Goal: Find specific page/section: Find specific page/section

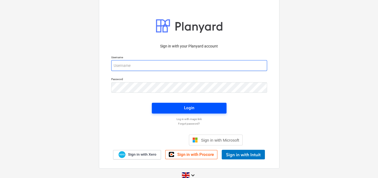
type input "[PERSON_NAME][EMAIL_ADDRESS][DOMAIN_NAME]"
click at [189, 106] on div "Login" at bounding box center [189, 107] width 10 height 7
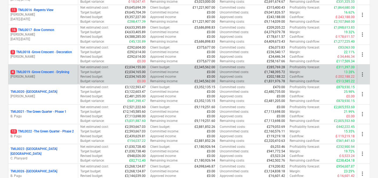
scroll to position [388, 0]
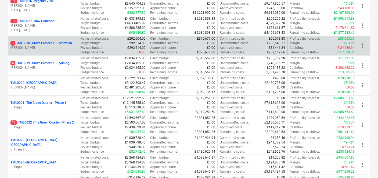
click at [37, 41] on p "3 TML0018 - Grove Crescent - Decoration" at bounding box center [41, 43] width 62 height 5
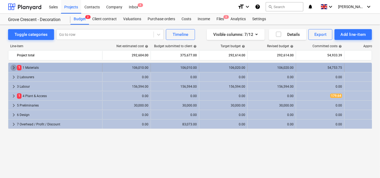
click at [13, 66] on span "keyboard_arrow_right" at bounding box center [13, 67] width 6 height 6
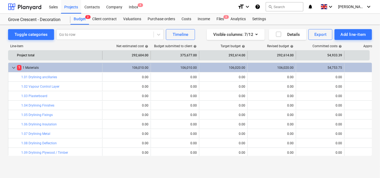
click at [362, 55] on div "34,446.34" at bounding box center [369, 55] width 44 height 9
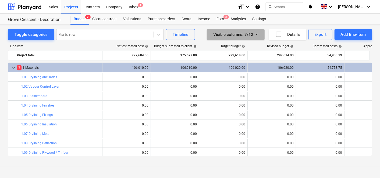
click at [254, 34] on icon "button" at bounding box center [256, 34] width 6 height 6
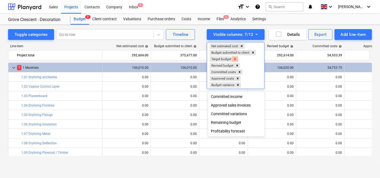
click at [237, 57] on icon "Remove Target budget" at bounding box center [235, 59] width 4 height 4
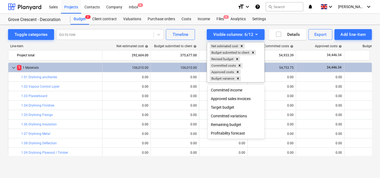
click at [365, 46] on div at bounding box center [190, 89] width 380 height 178
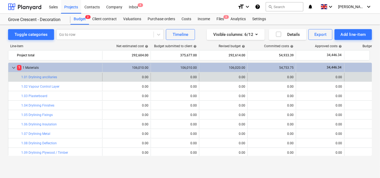
click at [276, 79] on div "0.00" at bounding box center [272, 77] width 44 height 9
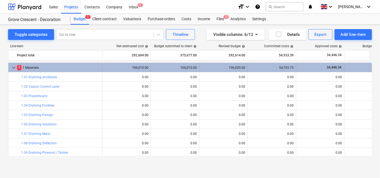
click at [278, 64] on div "54,753.75" at bounding box center [272, 67] width 44 height 9
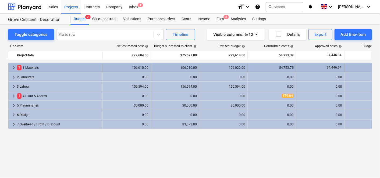
click at [12, 68] on span "keyboard_arrow_right" at bounding box center [13, 67] width 6 height 6
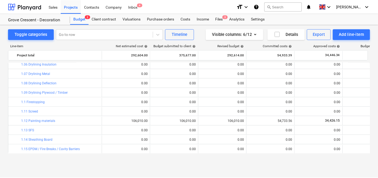
scroll to position [30, 0]
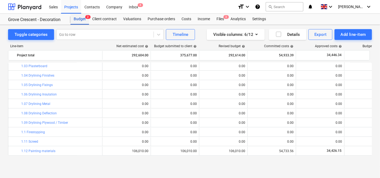
click at [79, 17] on div "Budget 2" at bounding box center [79, 19] width 19 height 11
click at [73, 7] on div "Projects" at bounding box center [71, 7] width 20 height 14
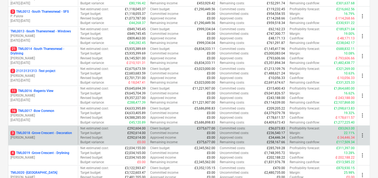
scroll to position [329, 0]
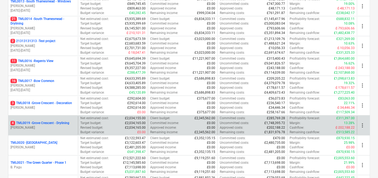
click at [60, 118] on div "4 TML0019 - Grove Crescent - Drylining [PERSON_NAME]" at bounding box center [43, 125] width 70 height 19
click at [61, 121] on p "4 TML0019 - [GEOGRAPHIC_DATA] - Drylining" at bounding box center [39, 123] width 59 height 5
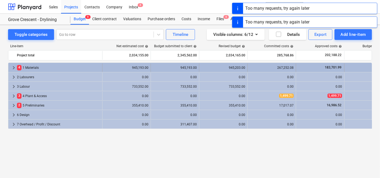
click at [11, 65] on span "keyboard_arrow_right" at bounding box center [13, 67] width 6 height 6
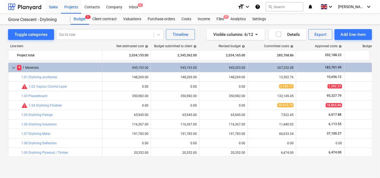
click at [56, 6] on div "Sales" at bounding box center [53, 7] width 15 height 14
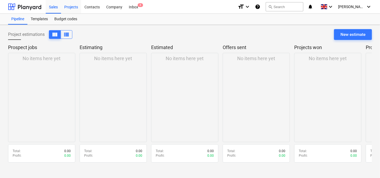
click at [73, 7] on div "Projects" at bounding box center [71, 7] width 20 height 14
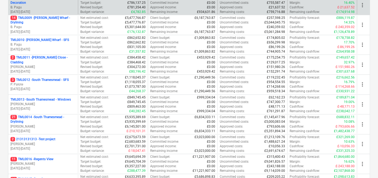
scroll to position [239, 0]
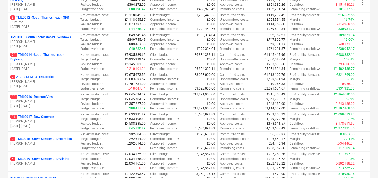
scroll to position [299, 0]
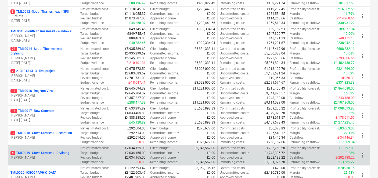
click at [49, 150] on p "4 TML0019 - [GEOGRAPHIC_DATA] - Drylining" at bounding box center [39, 152] width 59 height 5
